Goal: Find contact information: Find contact information

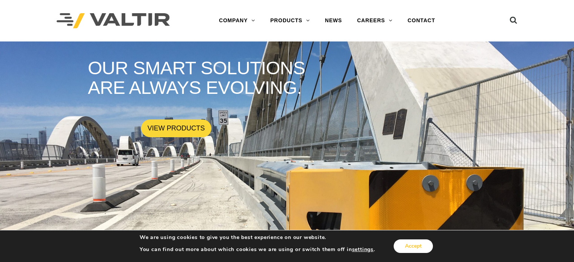
click at [420, 244] on button "Accept" at bounding box center [412, 246] width 39 height 14
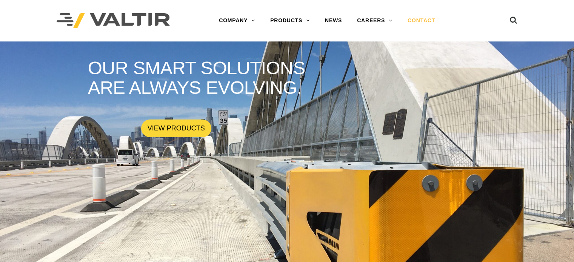
click at [426, 18] on link "CONTACT" at bounding box center [421, 20] width 43 height 15
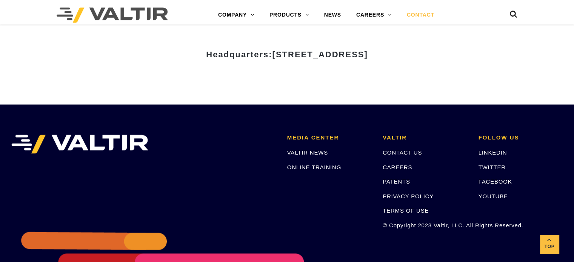
scroll to position [1018, 0]
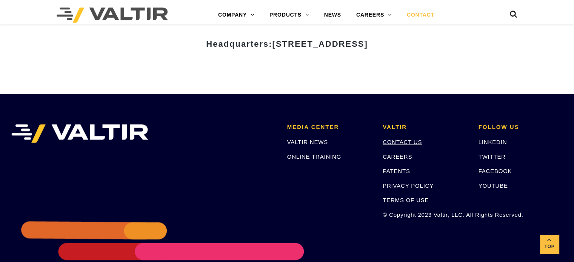
click at [398, 143] on link "CONTACT US" at bounding box center [401, 142] width 39 height 6
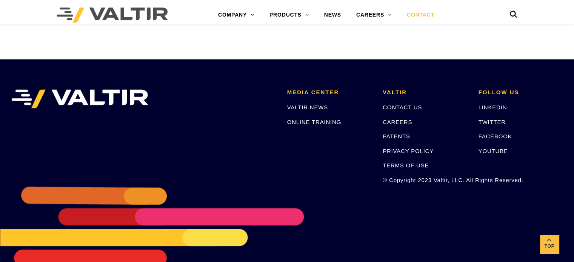
scroll to position [1076, 0]
